Goal: Information Seeking & Learning: Learn about a topic

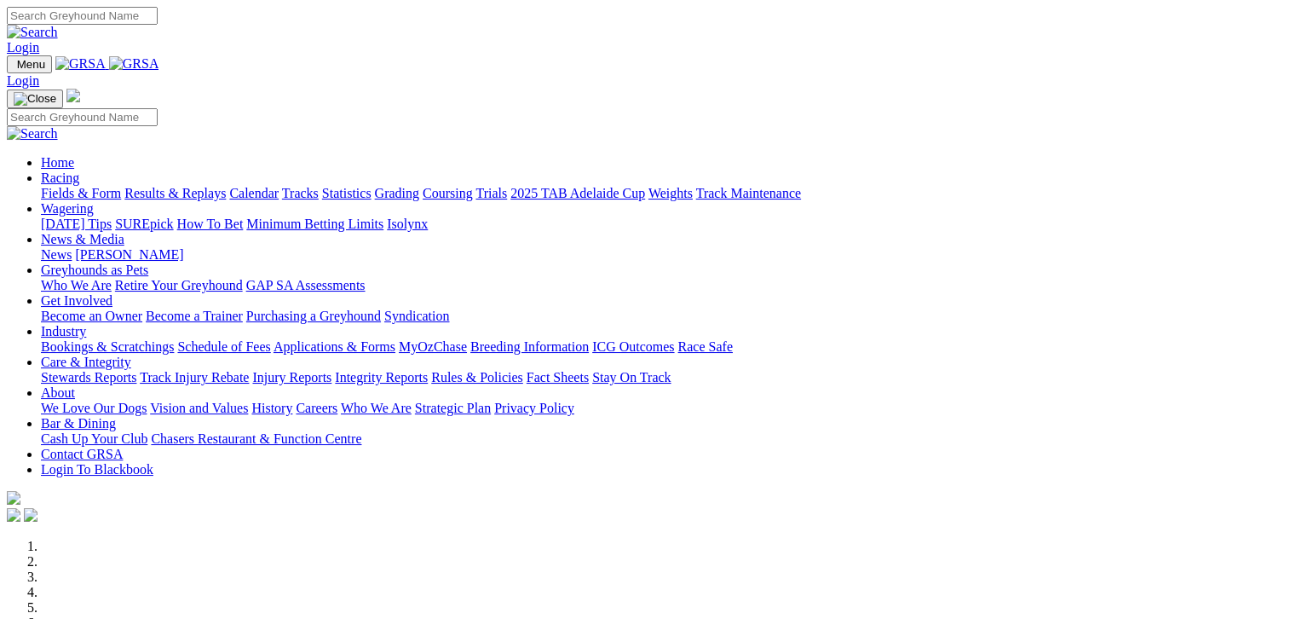
click at [61, 186] on link "Fields & Form" at bounding box center [81, 193] width 80 height 14
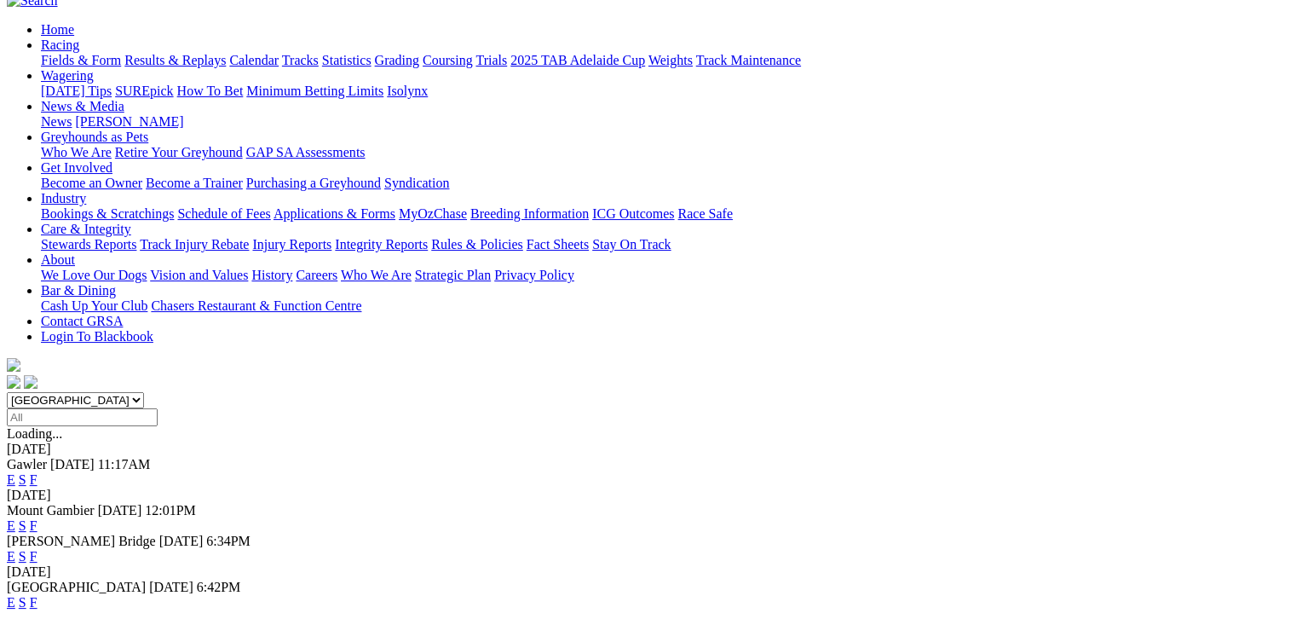
scroll to position [170, 0]
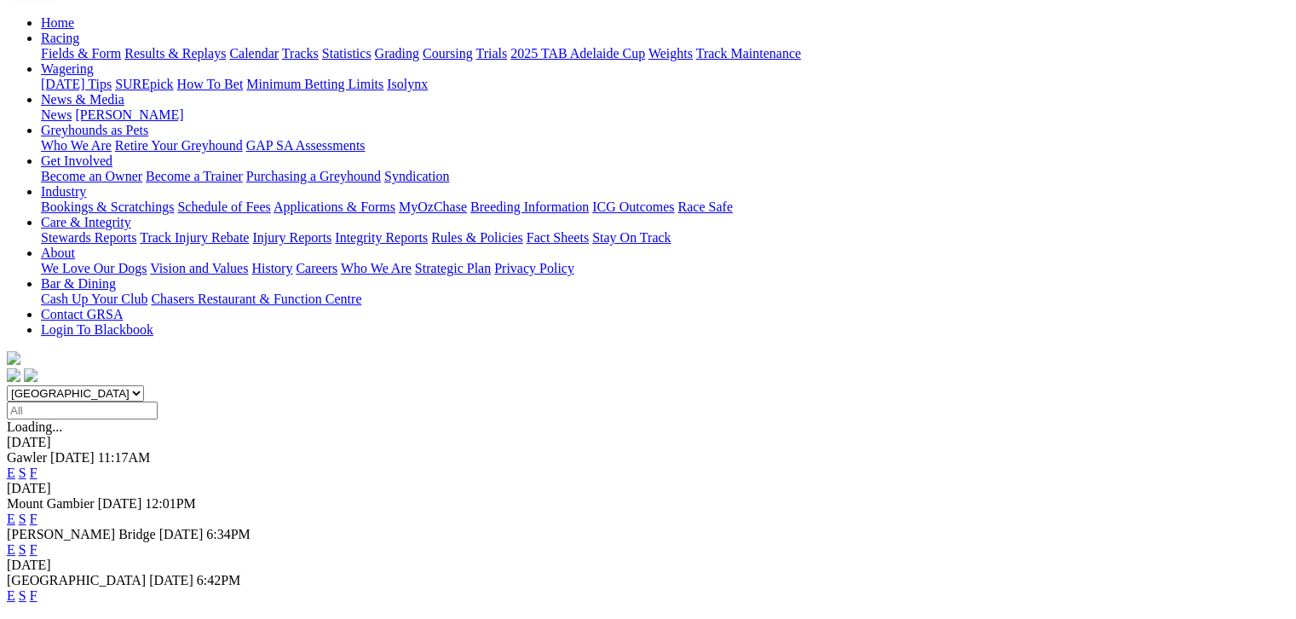
click at [37, 588] on link "F" at bounding box center [34, 595] width 8 height 14
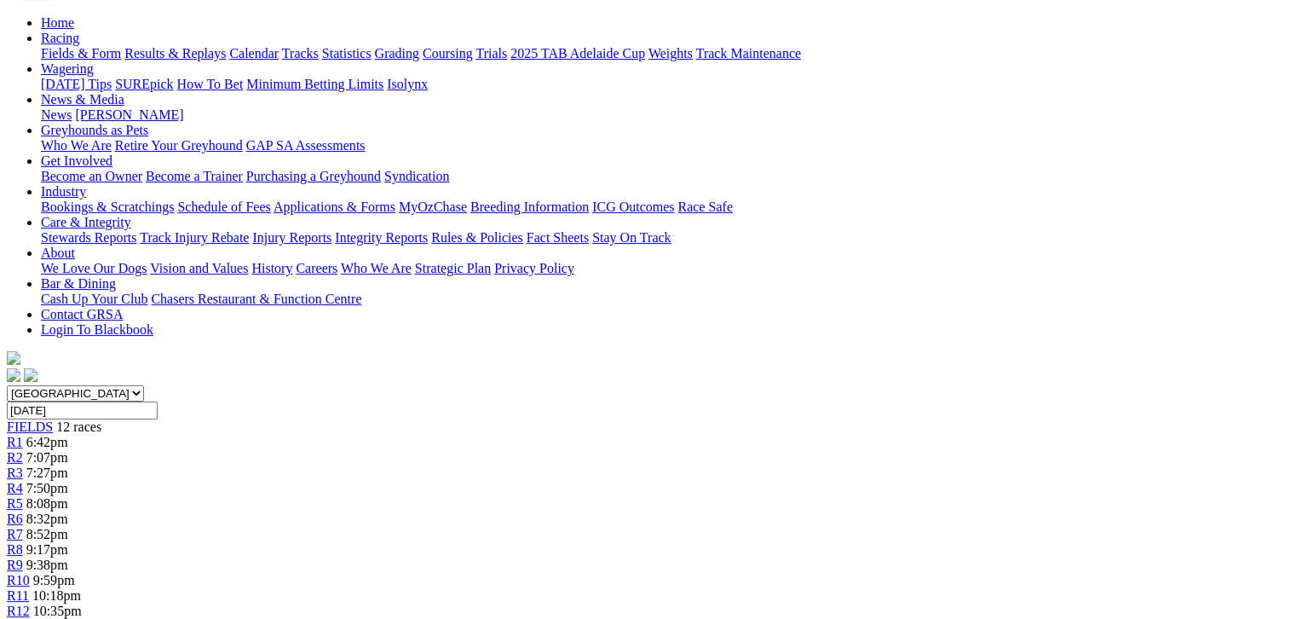
scroll to position [191, 0]
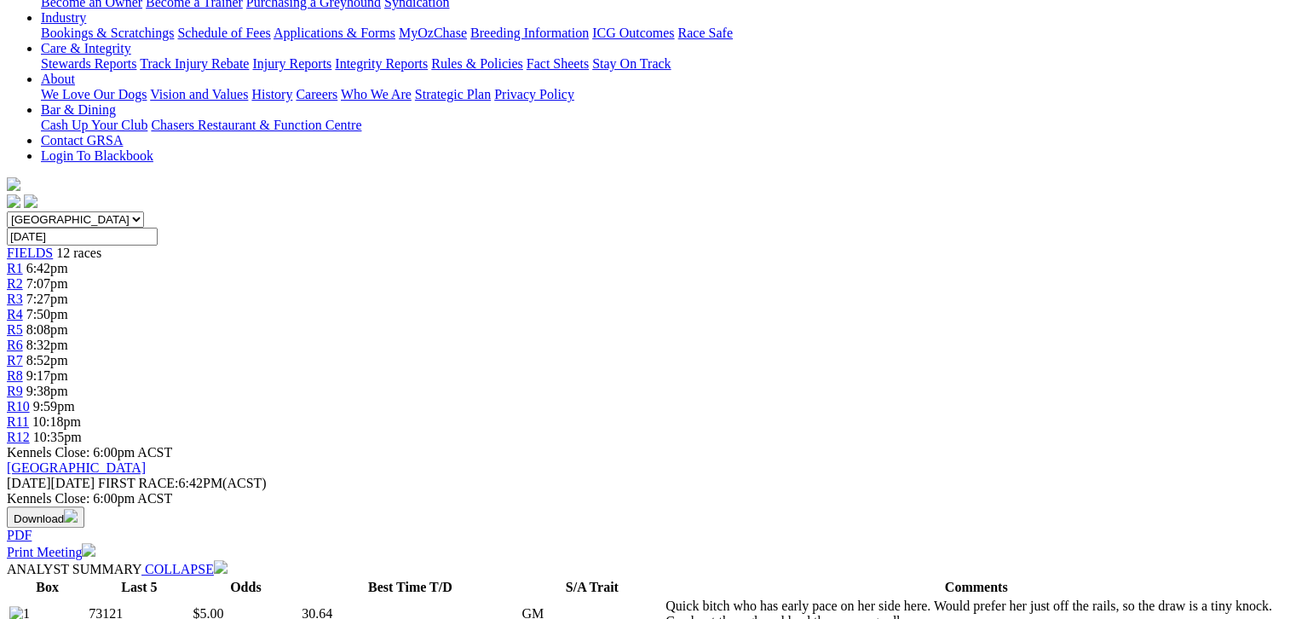
scroll to position [298, 0]
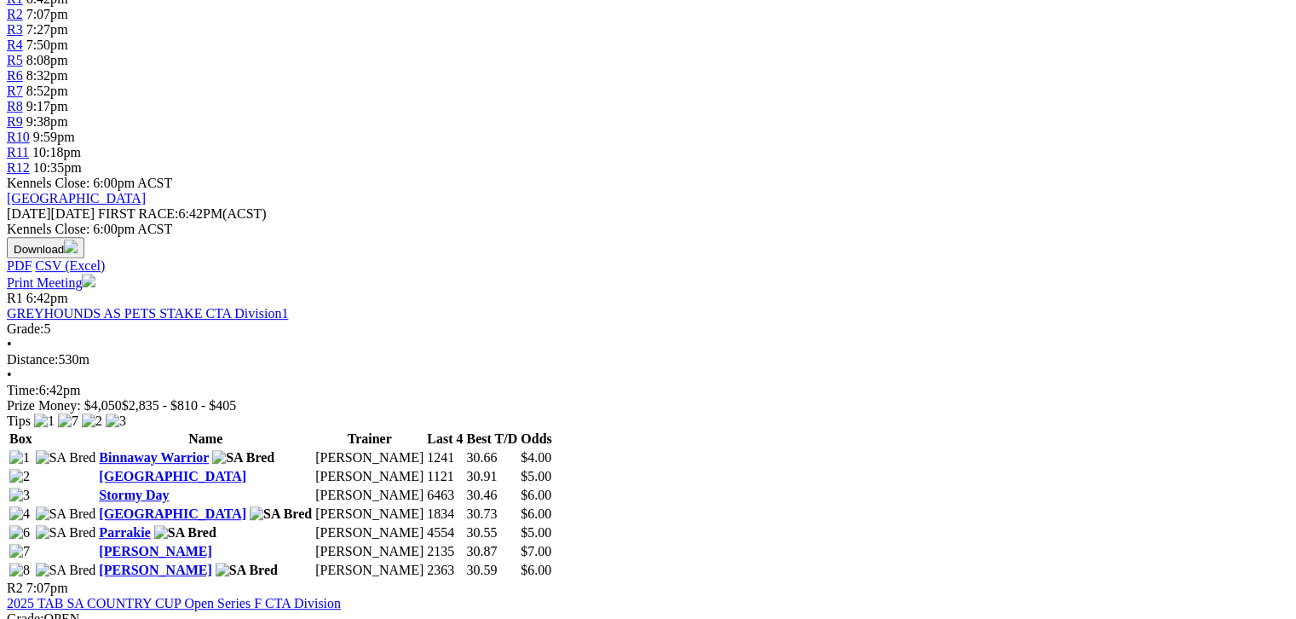
scroll to position [617, 0]
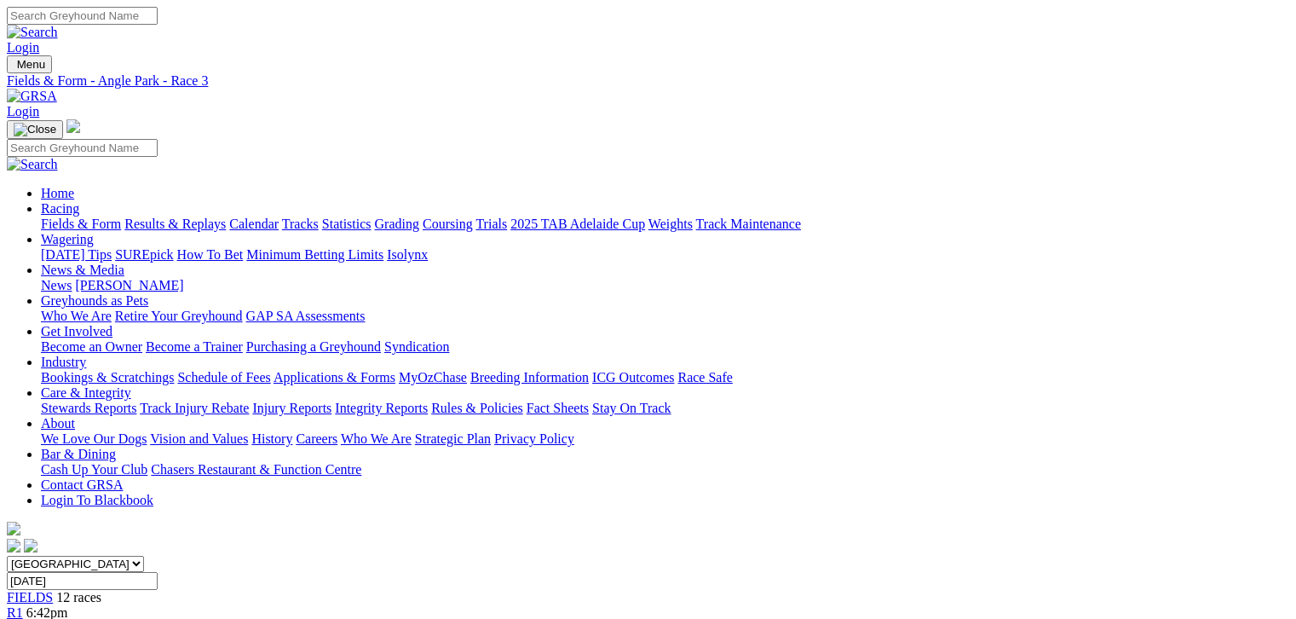
scroll to position [128, 0]
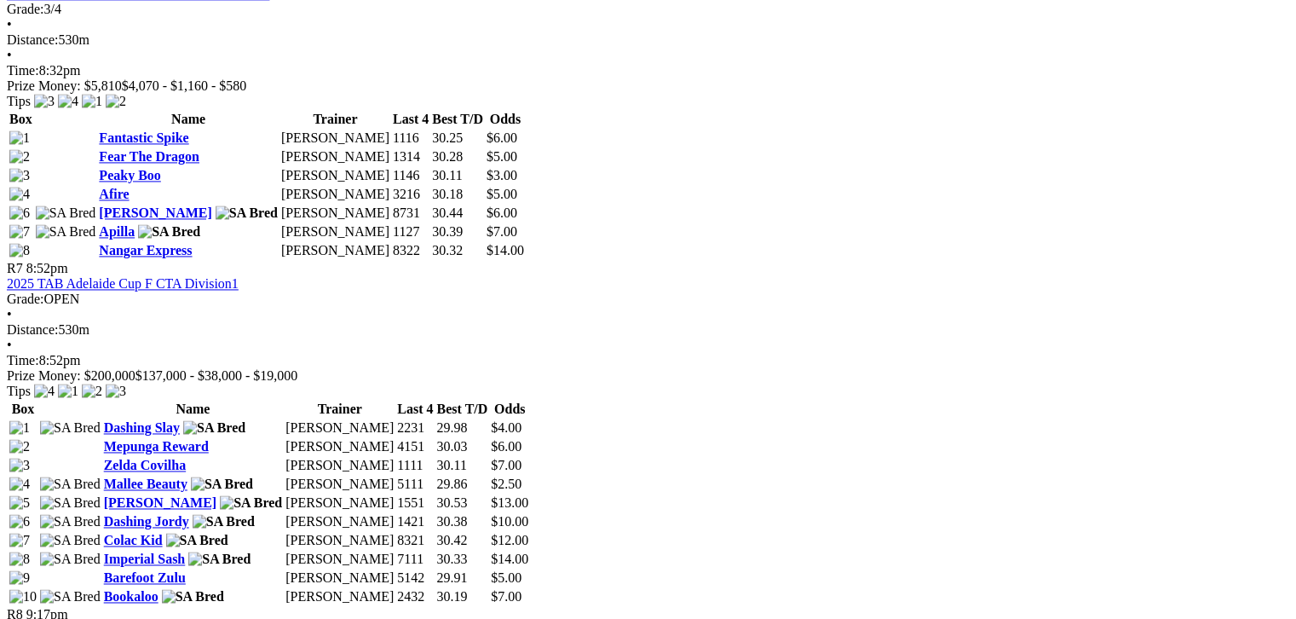
scroll to position [2513, 0]
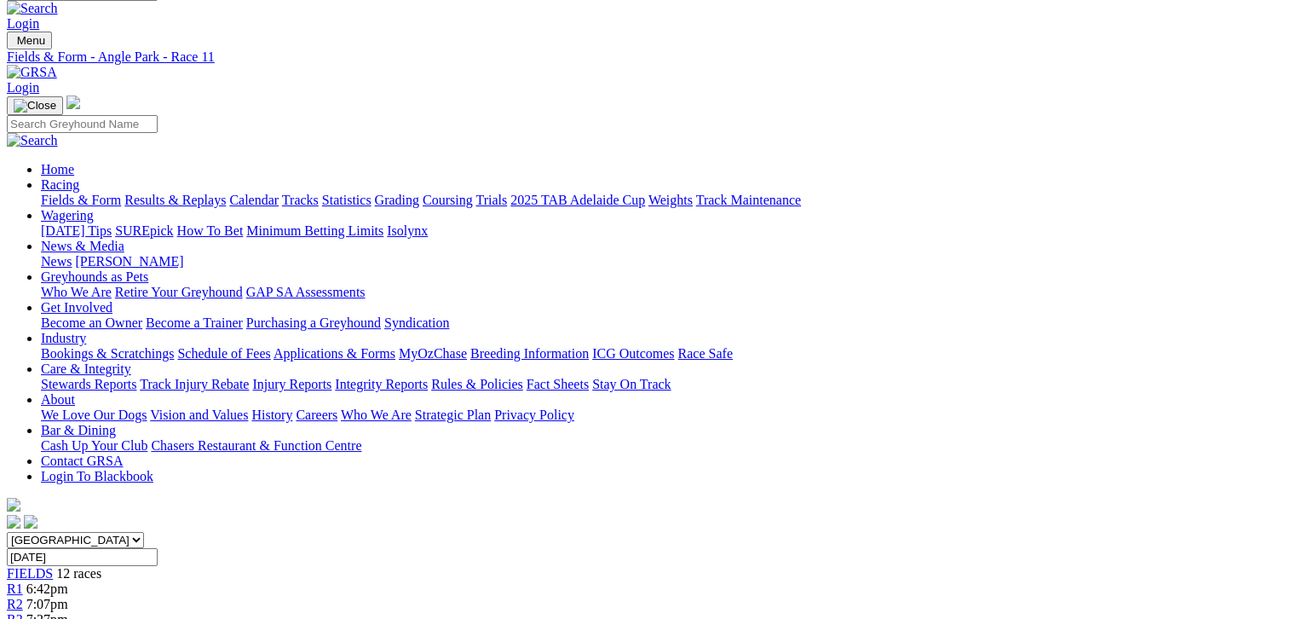
scroll to position [20, 0]
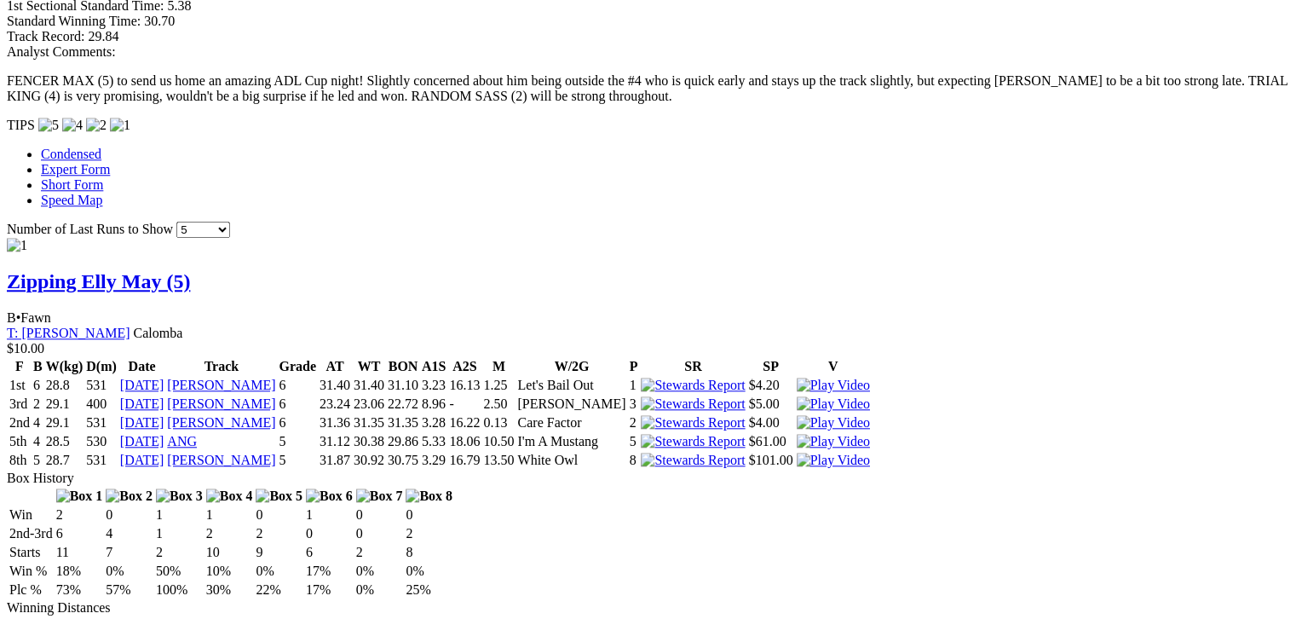
scroll to position [1554, 0]
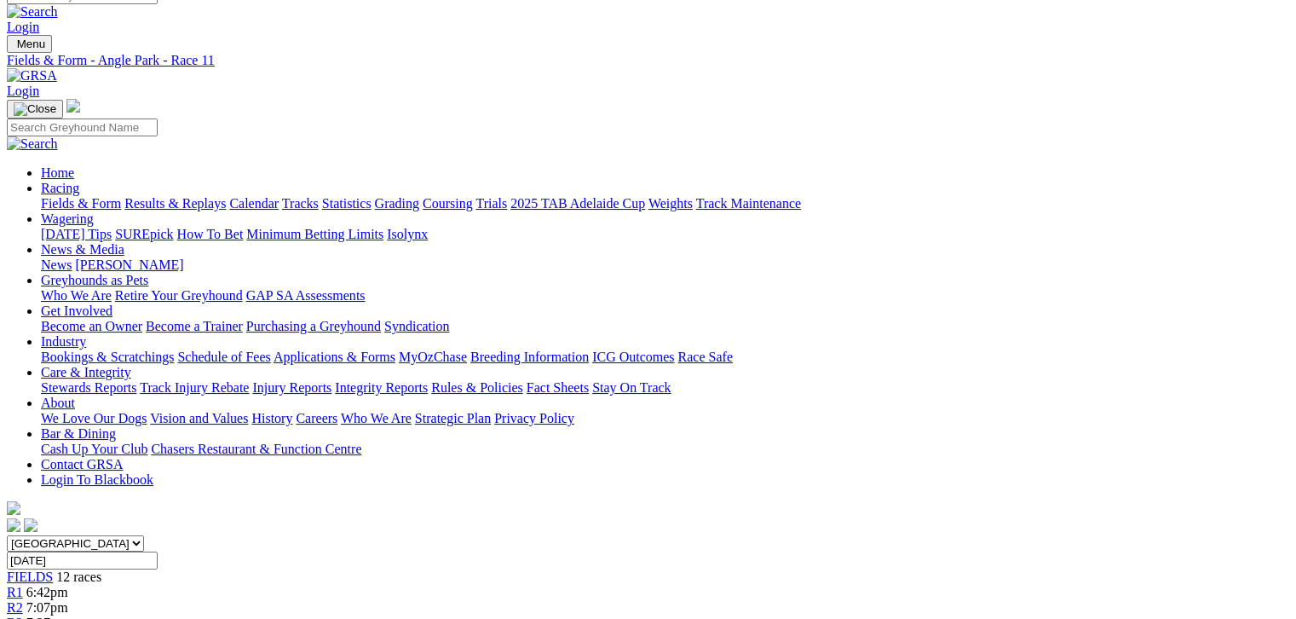
scroll to position [20, 0]
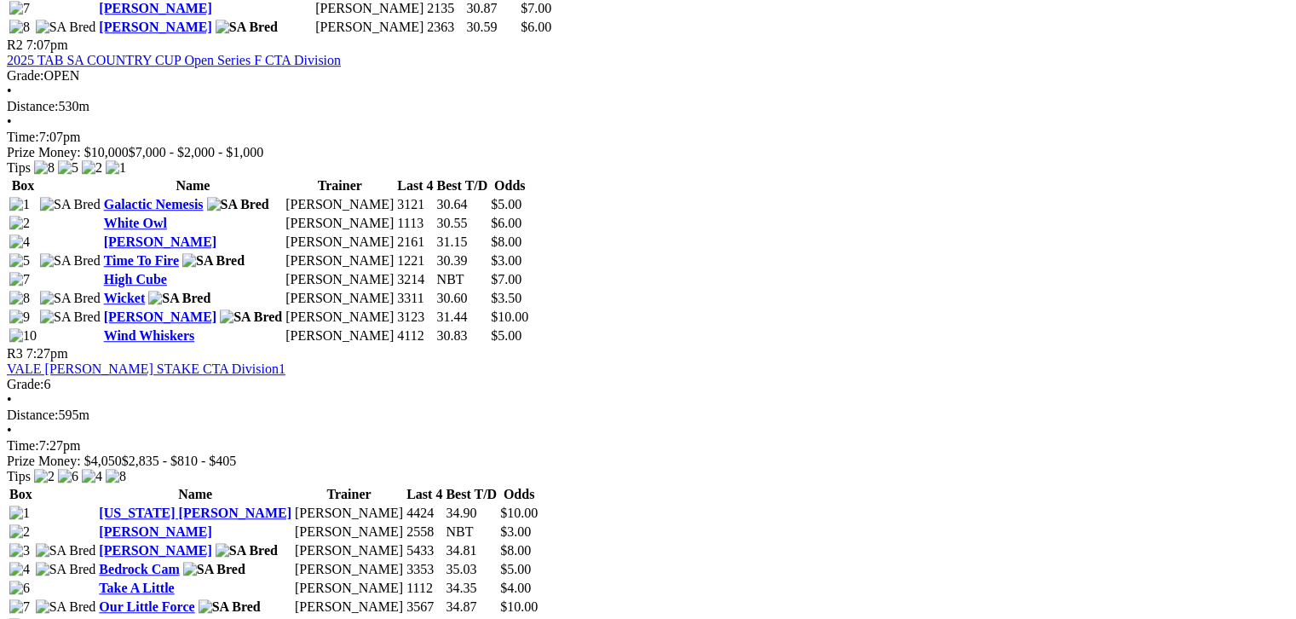
scroll to position [1172, 0]
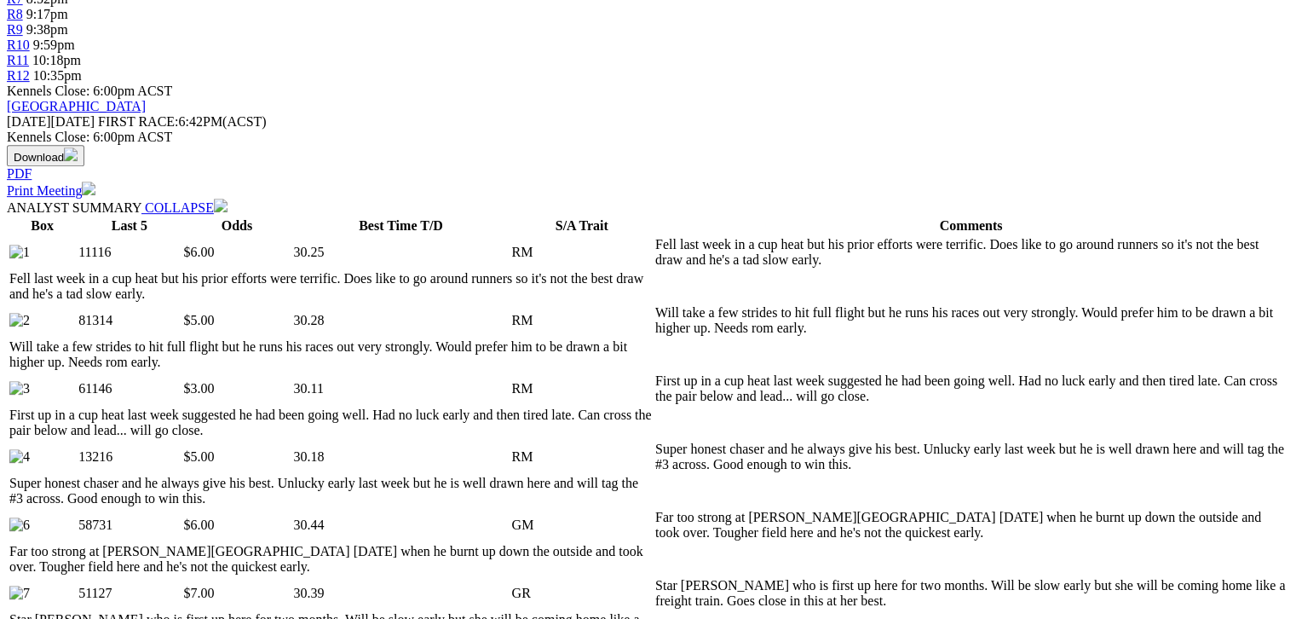
scroll to position [702, 0]
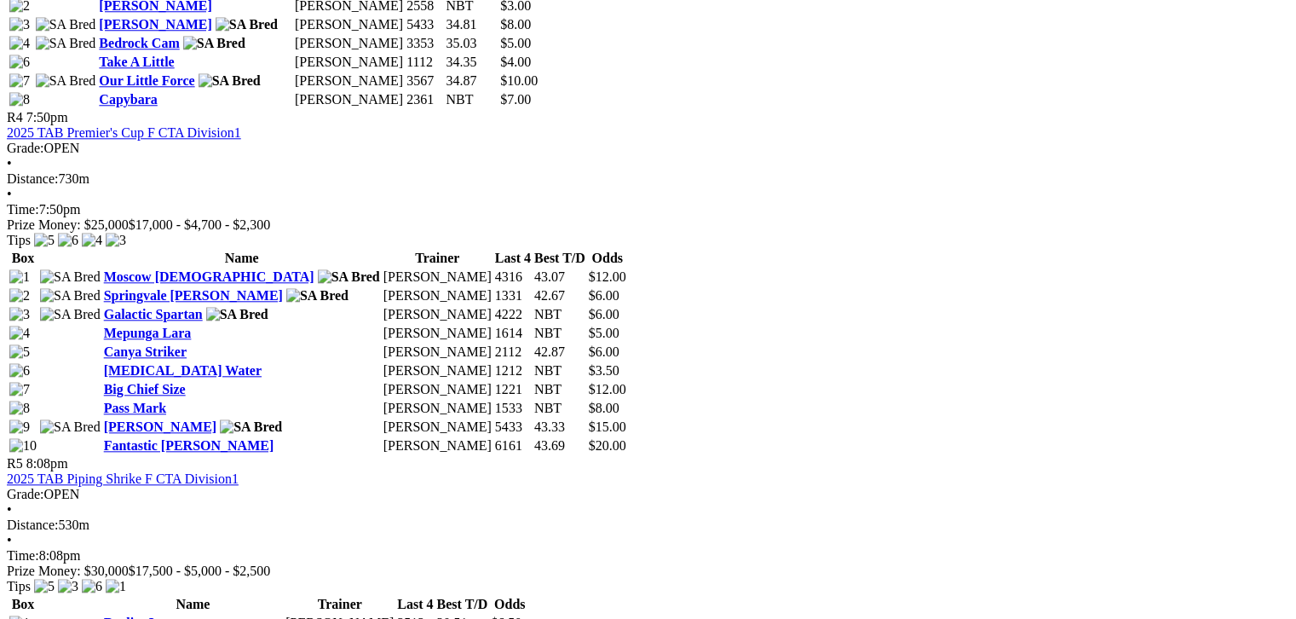
scroll to position [1683, 0]
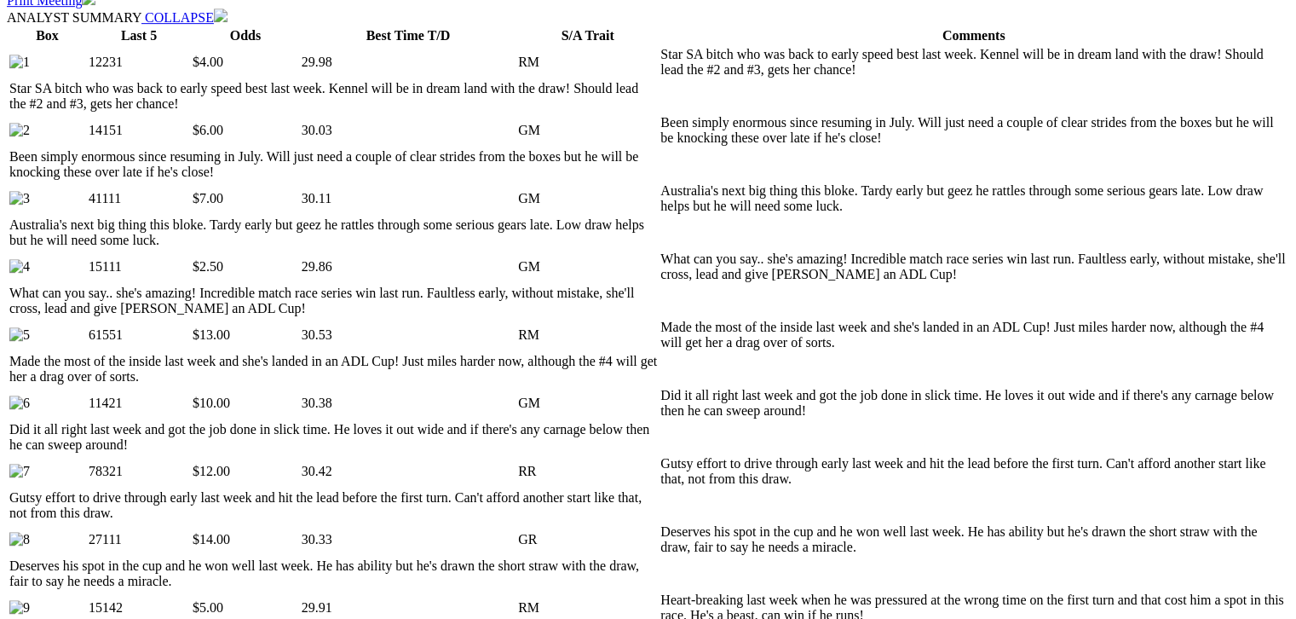
scroll to position [895, 0]
